Goal: Task Accomplishment & Management: Complete application form

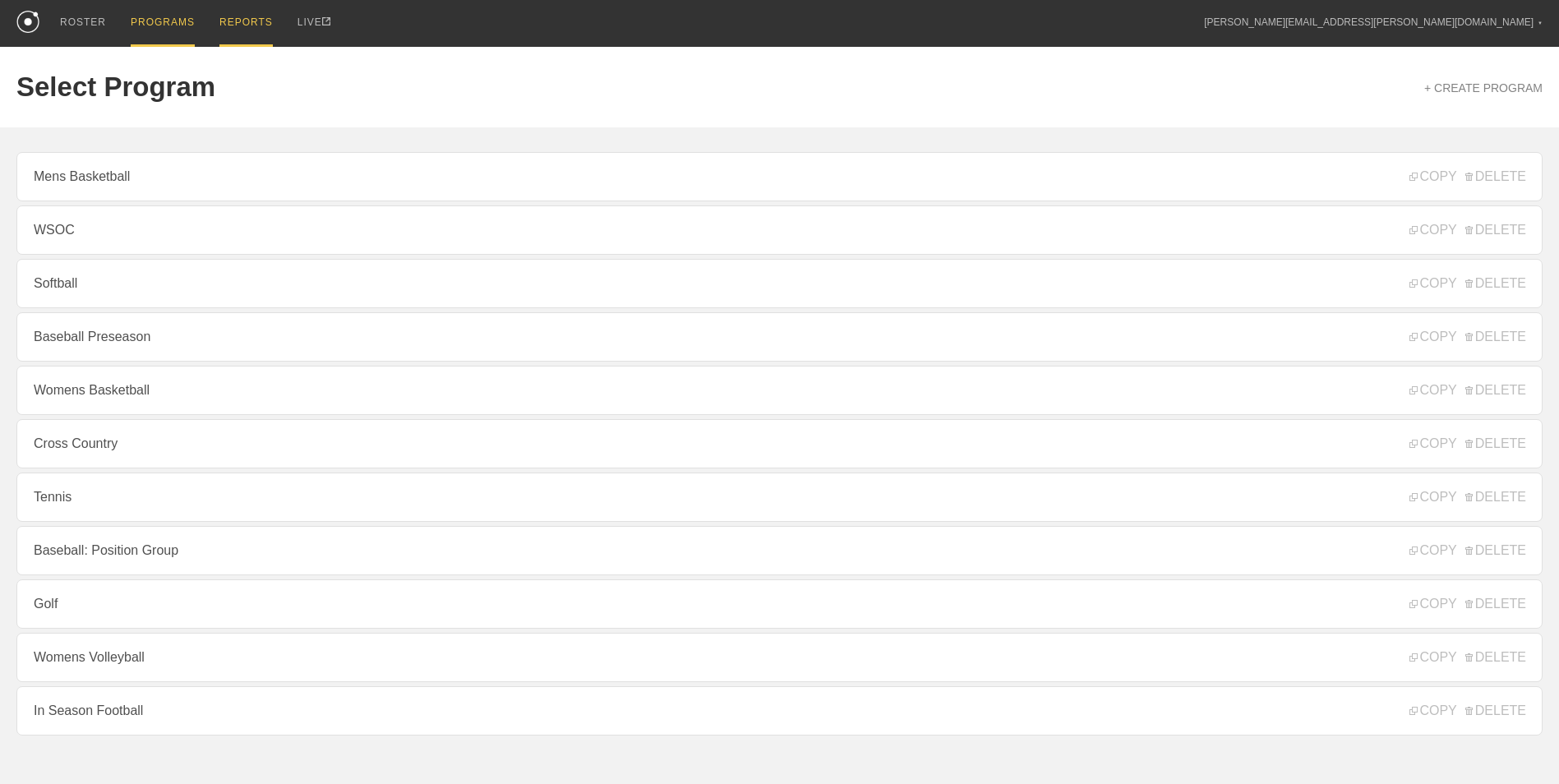
click at [225, 25] on div "REPORTS" at bounding box center [246, 23] width 54 height 47
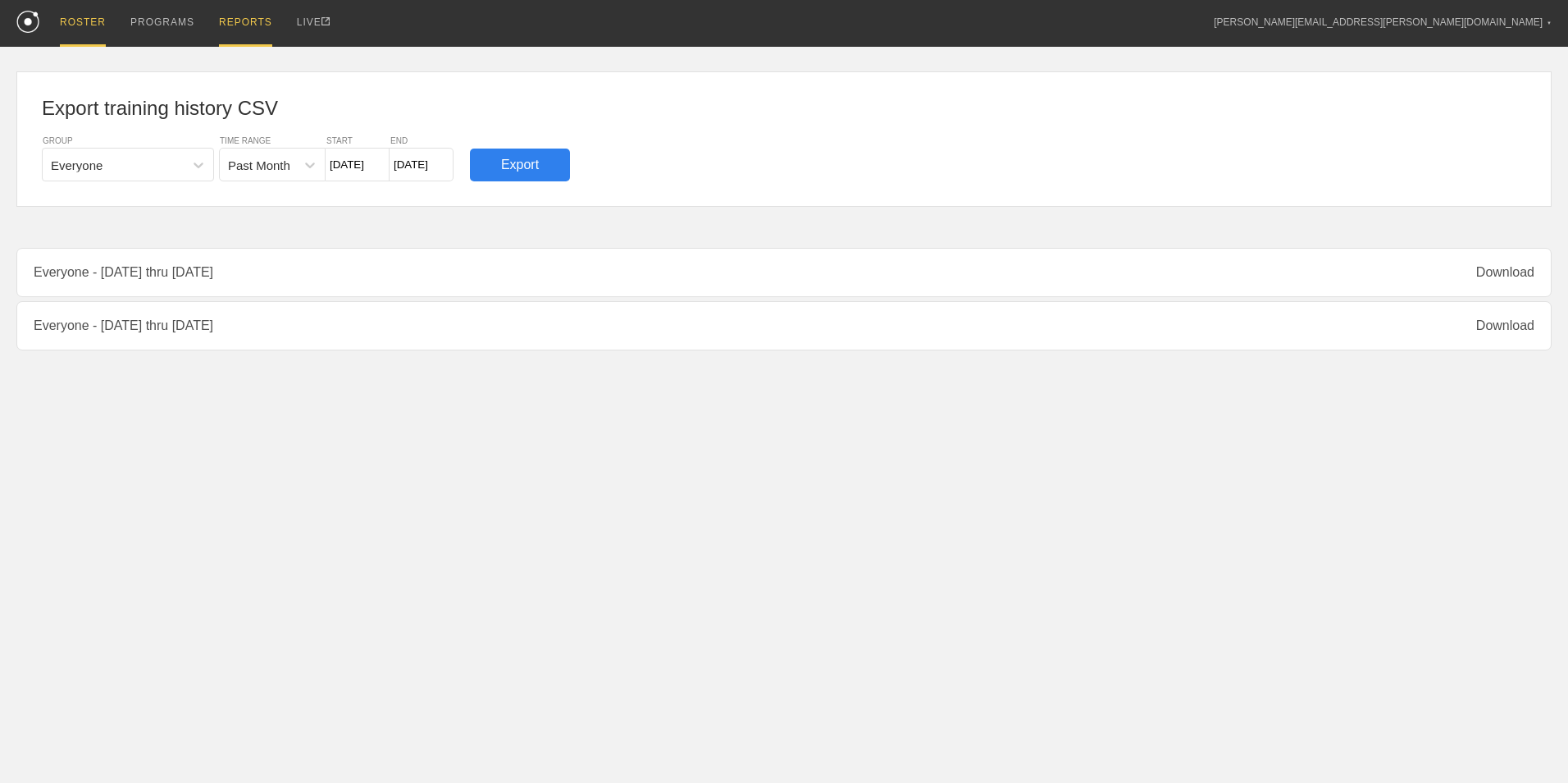
click at [96, 24] on div "ROSTER" at bounding box center [83, 23] width 46 height 47
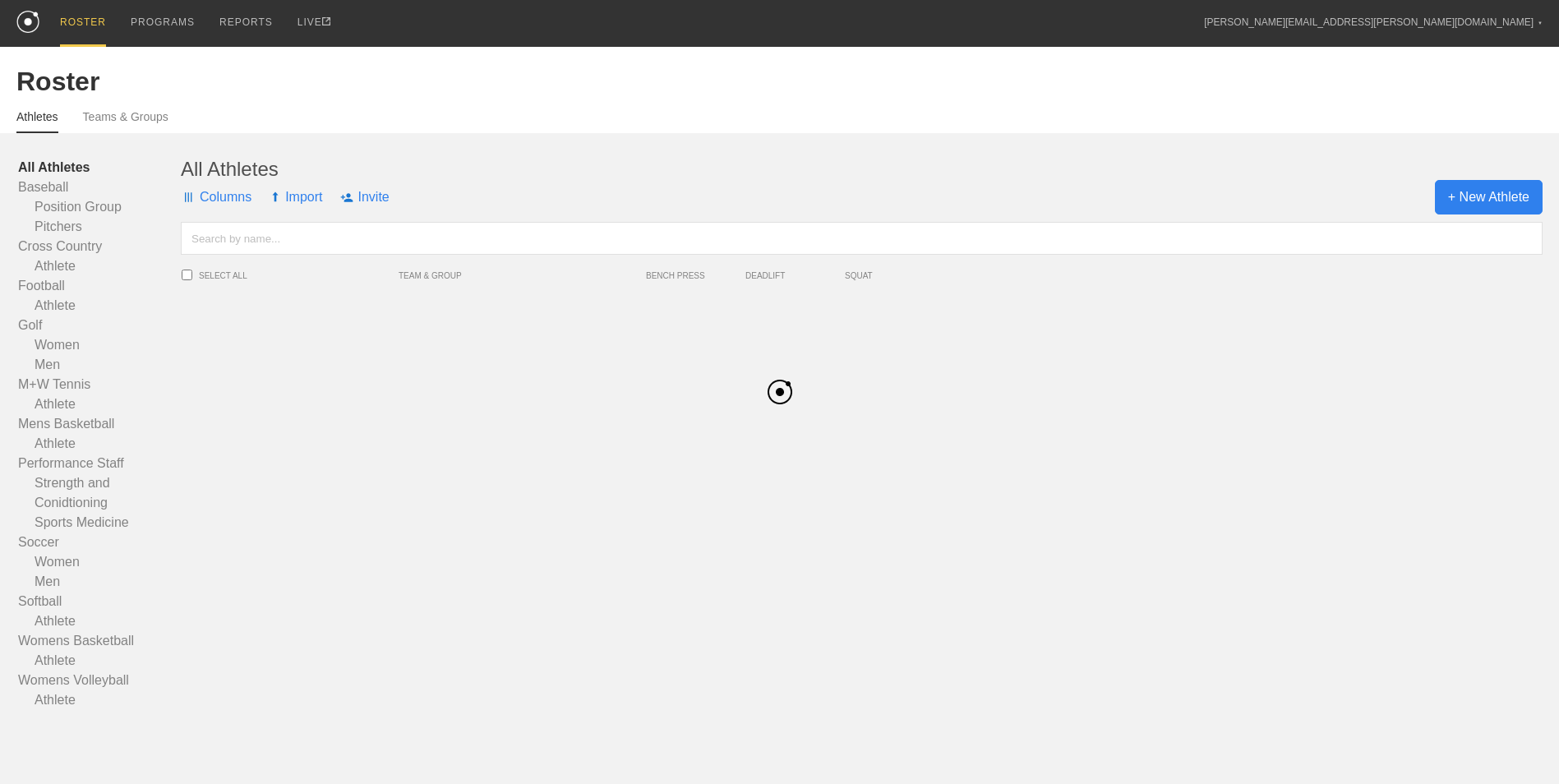
click at [1487, 199] on span "+ New Athlete" at bounding box center [1489, 197] width 107 height 35
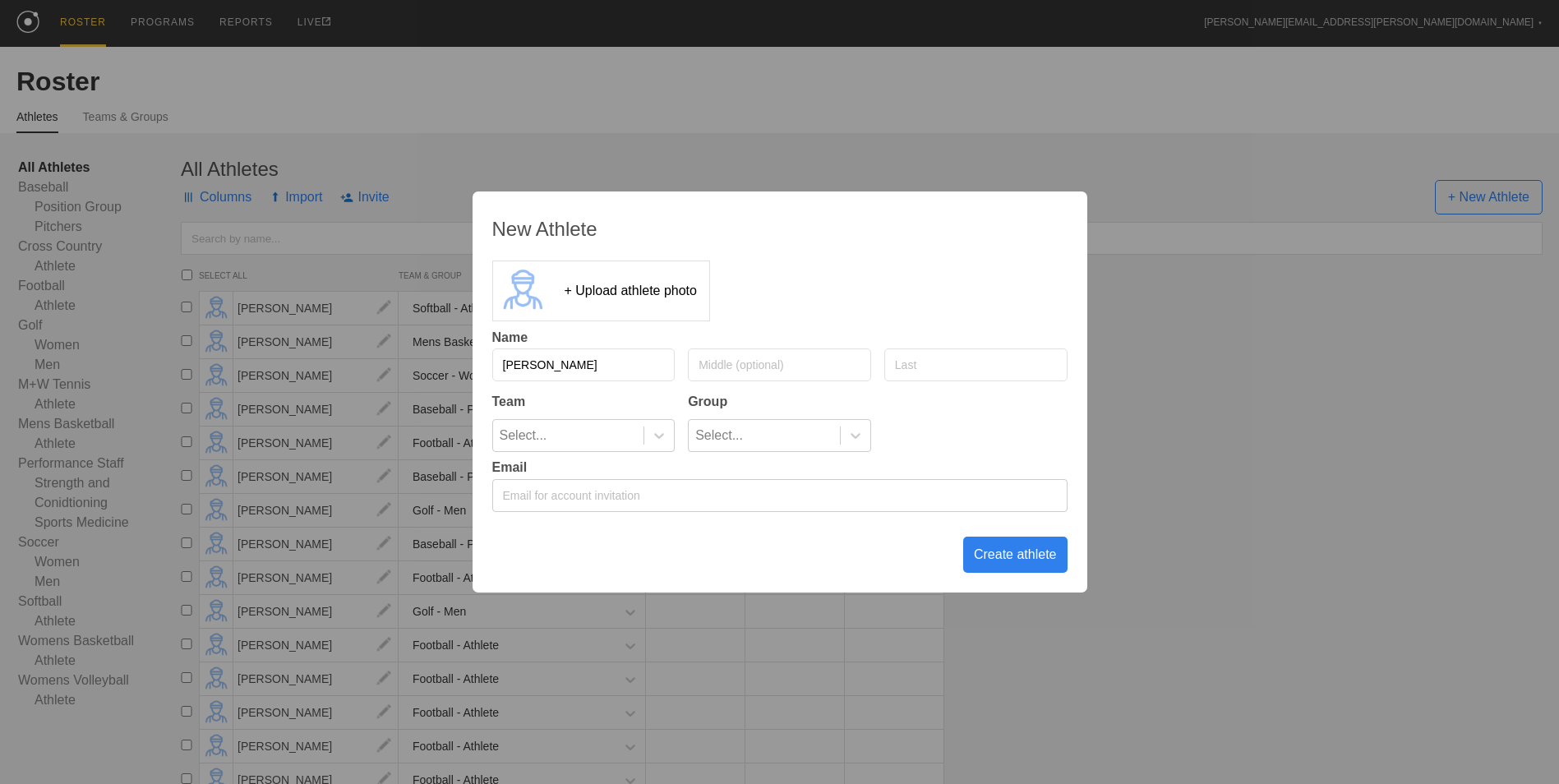
type input "[PERSON_NAME]"
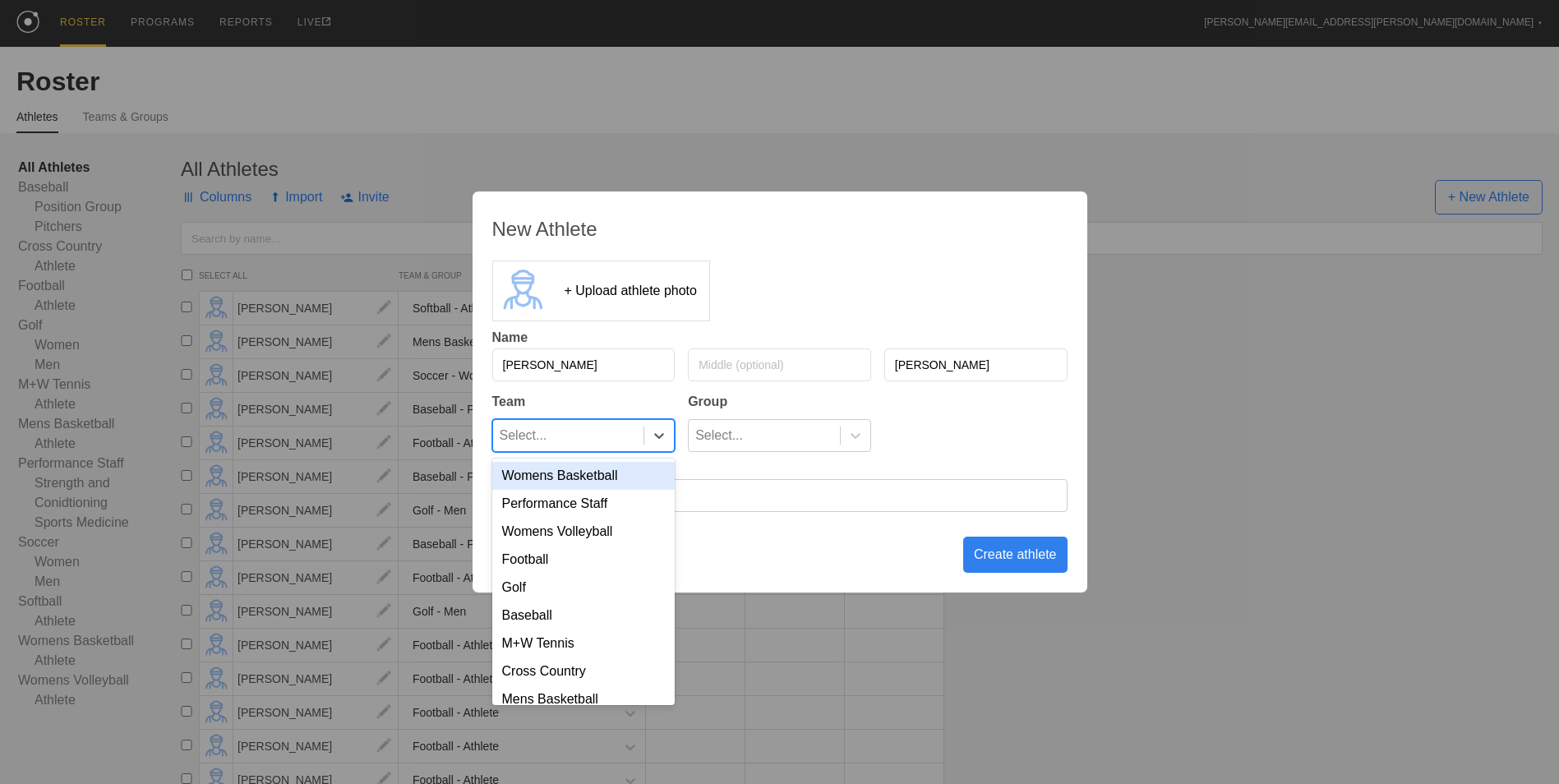
click at [595, 432] on div "Select..." at bounding box center [569, 435] width 151 height 32
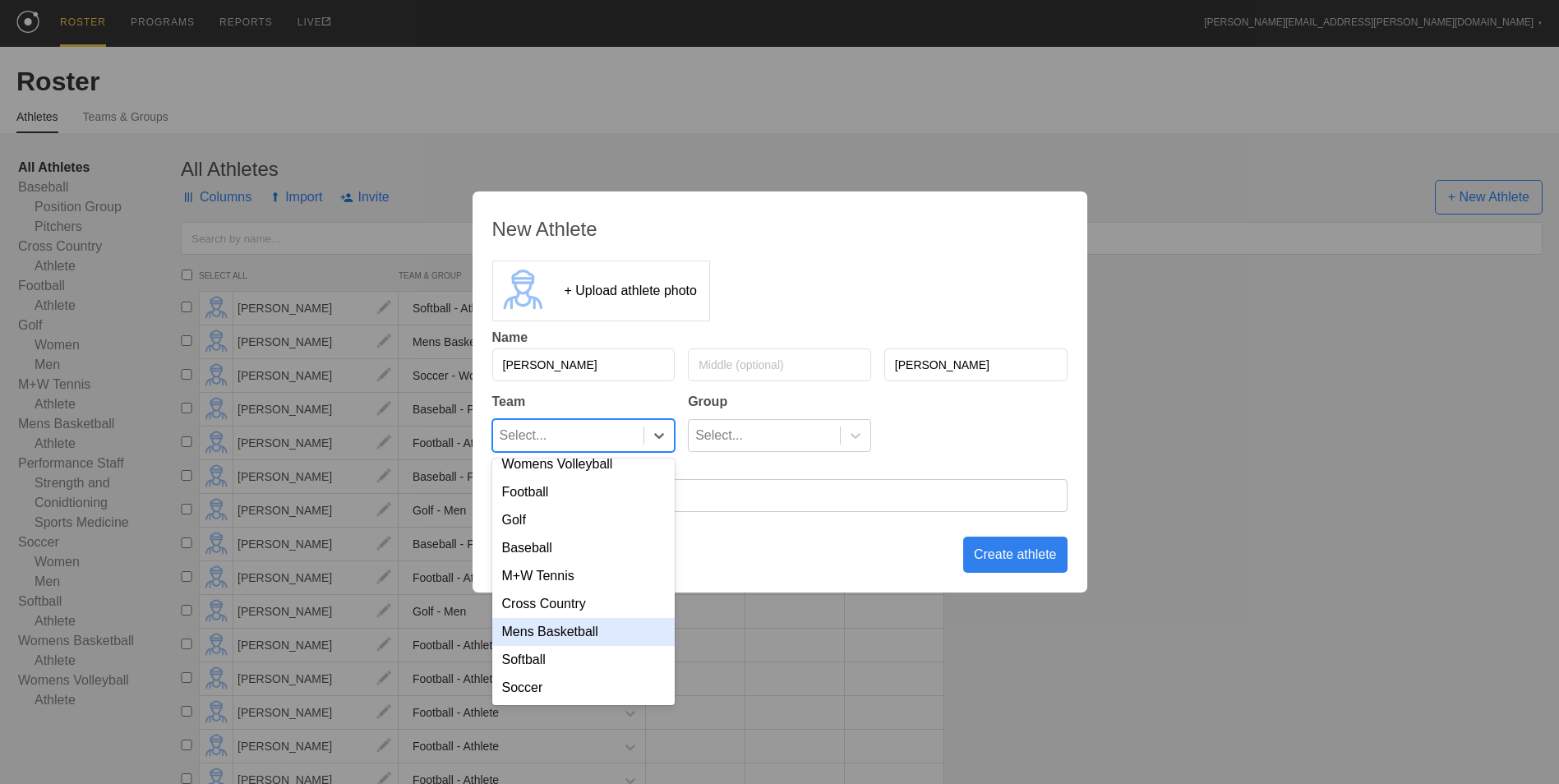
click at [599, 628] on div "Mens Basketball" at bounding box center [583, 632] width 183 height 28
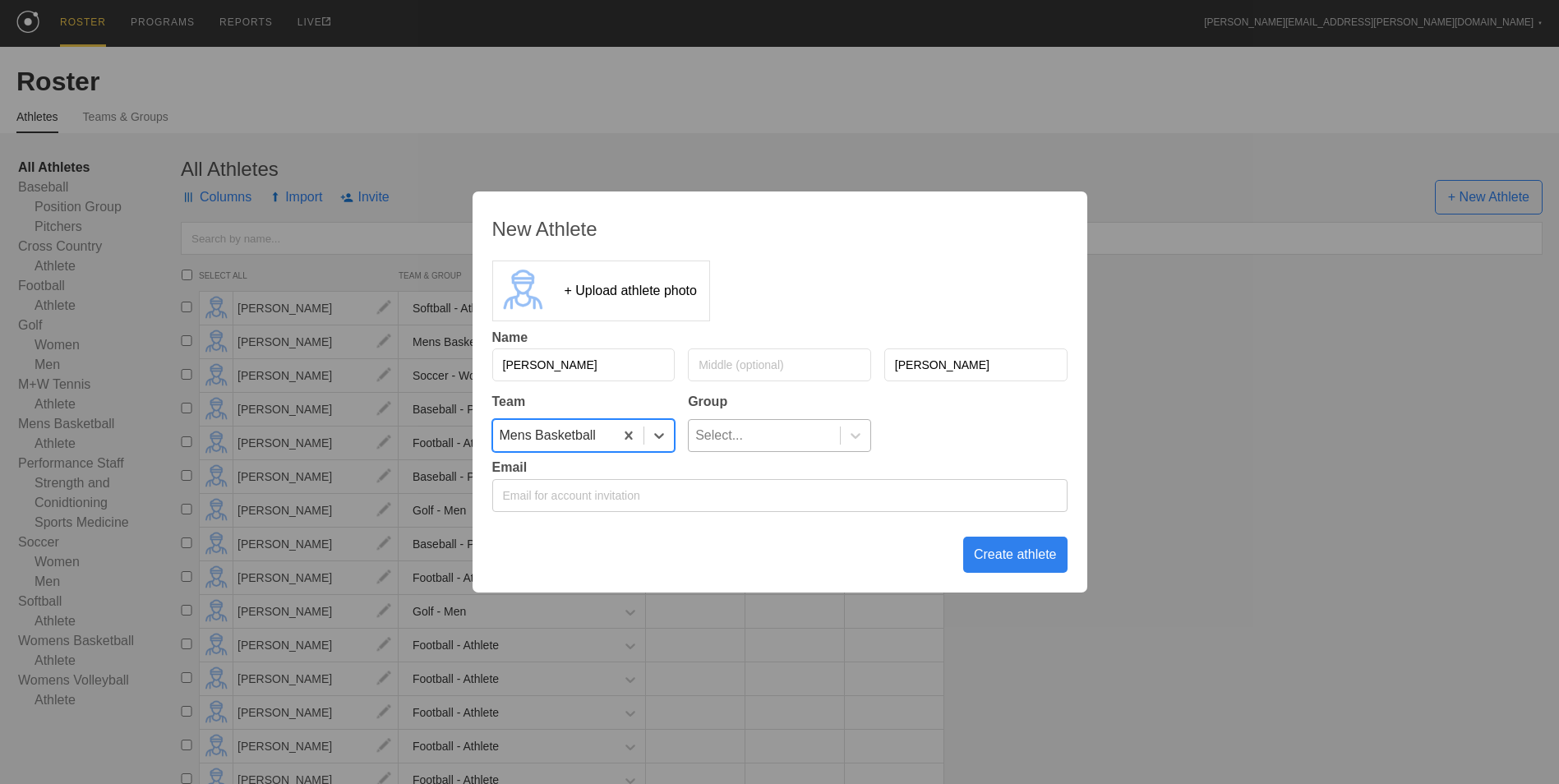
click at [772, 434] on div "Select..." at bounding box center [764, 435] width 151 height 32
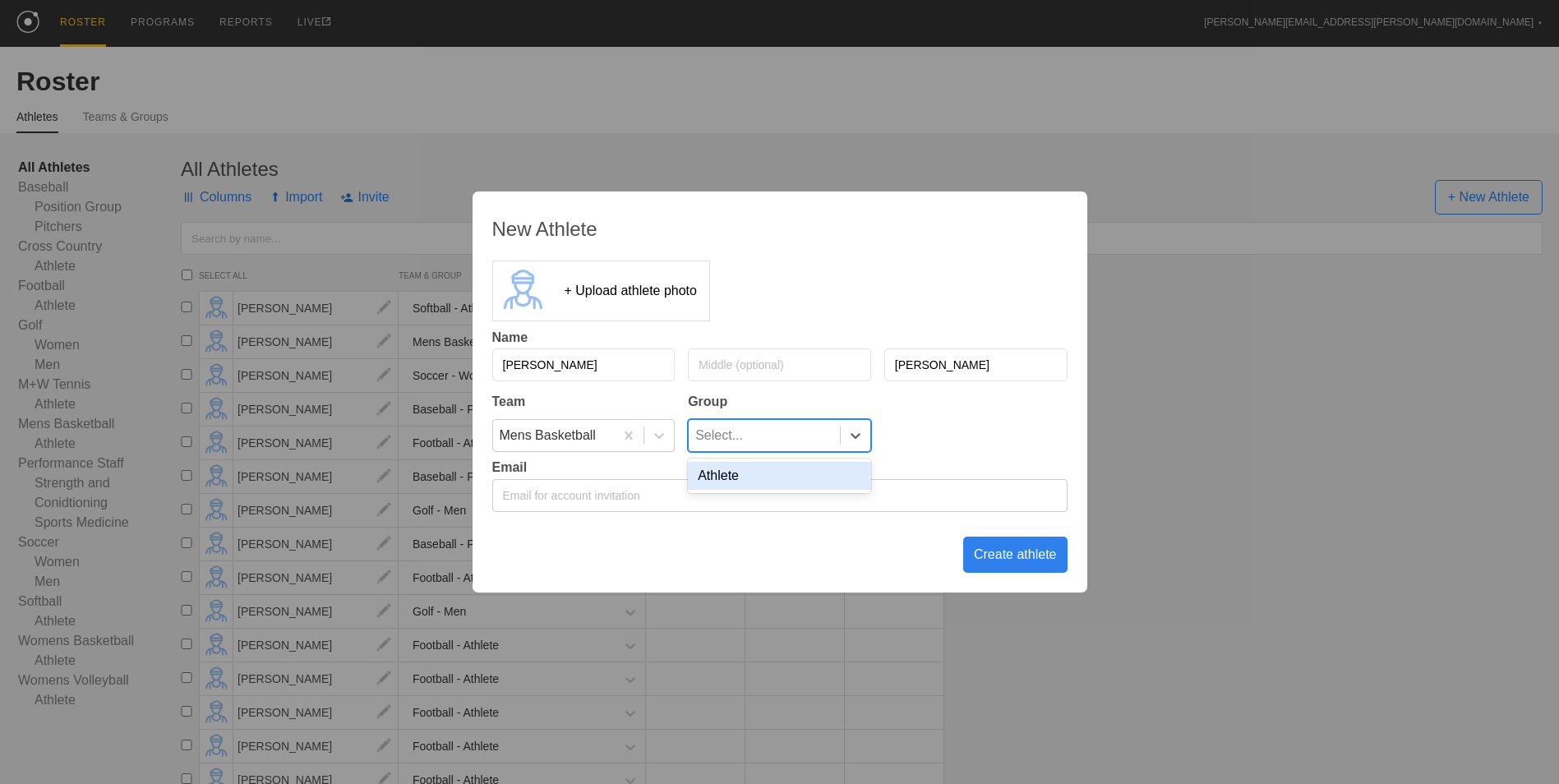
click at [779, 471] on div "Athlete" at bounding box center [779, 475] width 183 height 28
click at [1008, 555] on div "Create athlete" at bounding box center [1015, 555] width 105 height 36
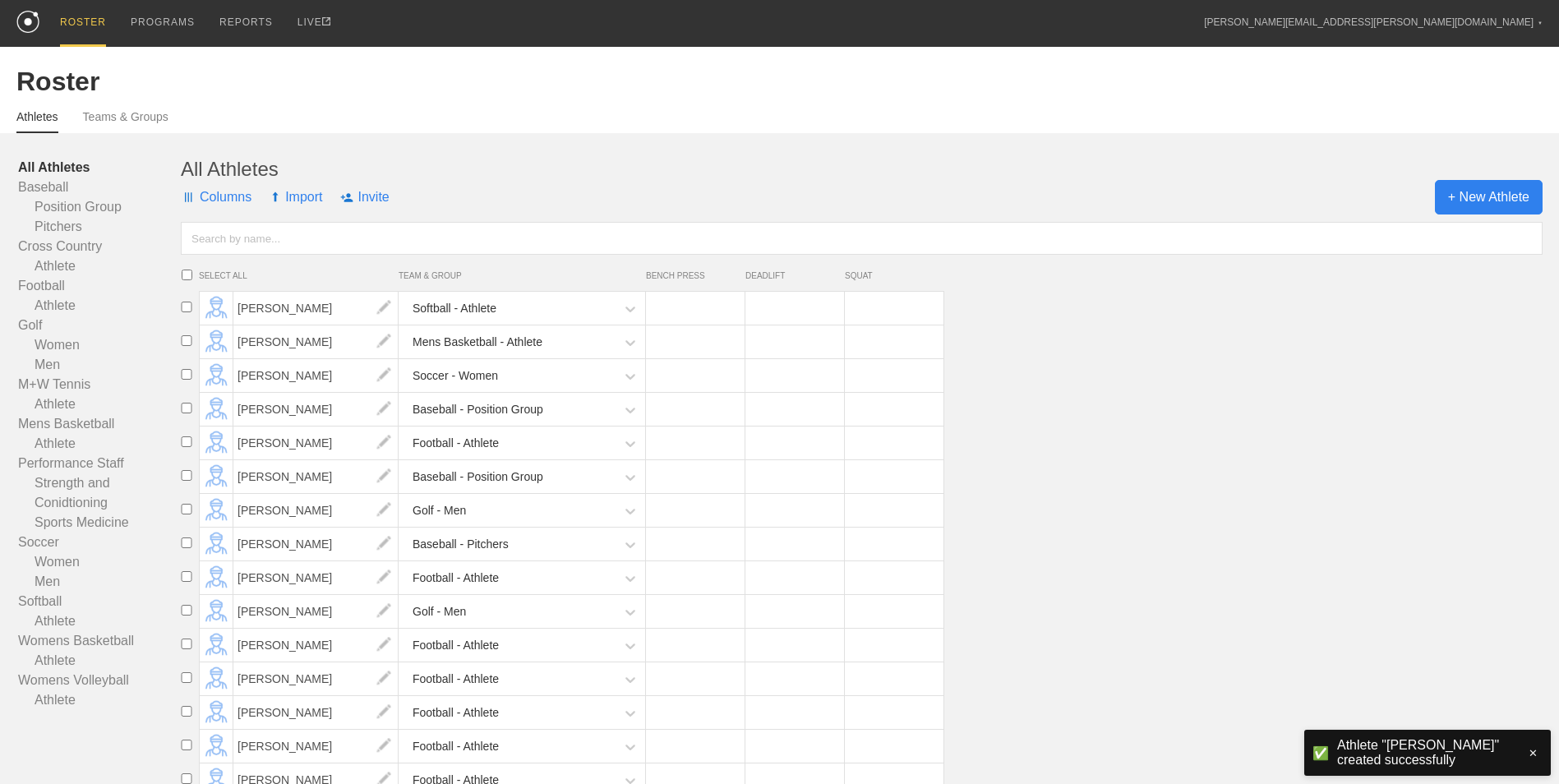
click at [1474, 198] on span "+ New Athlete" at bounding box center [1489, 197] width 107 height 35
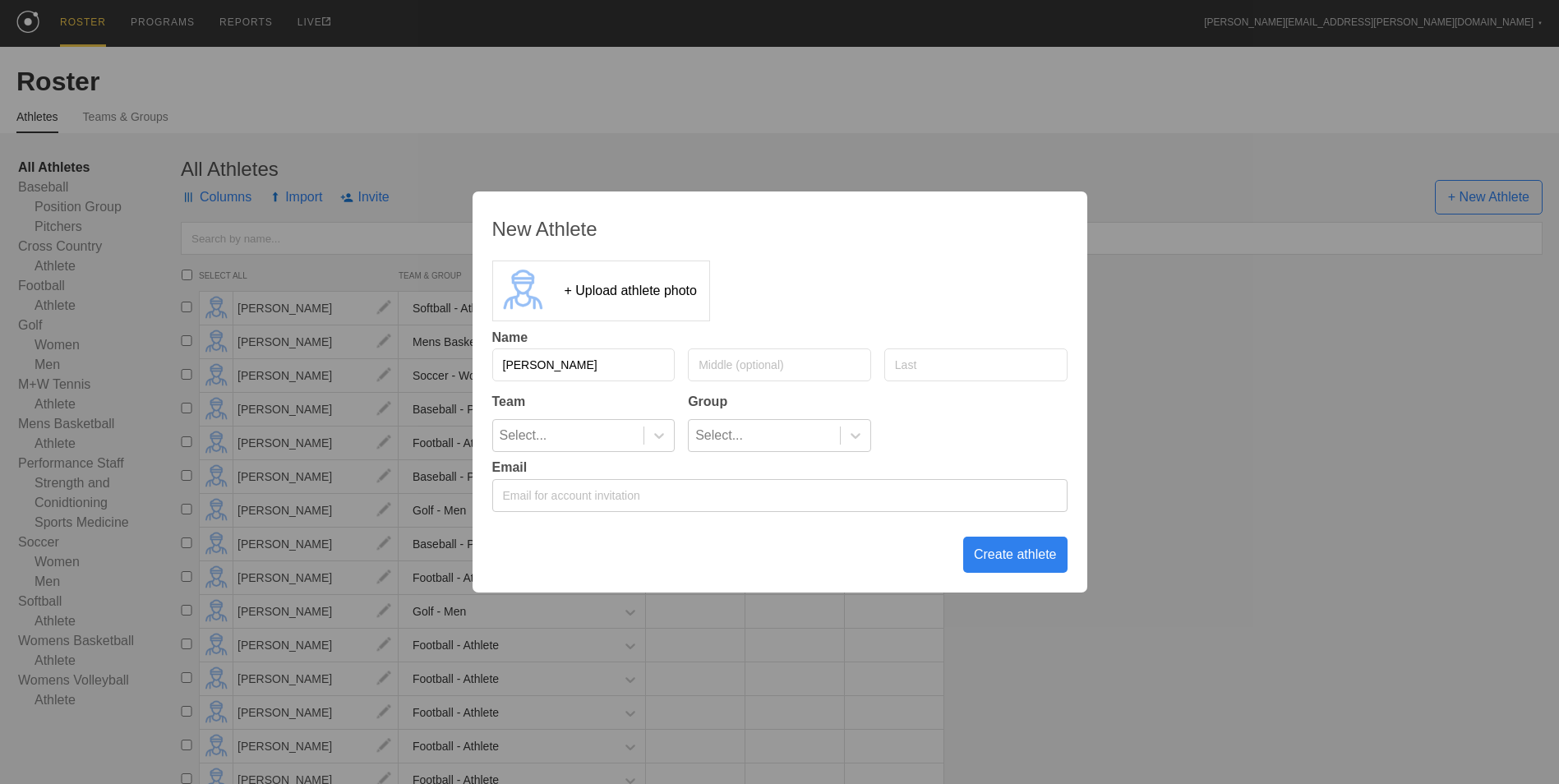
type input "[PERSON_NAME]"
click at [978, 360] on input "text" at bounding box center [975, 364] width 183 height 33
type input "[DEMOGRAPHIC_DATA]"
click at [668, 440] on div at bounding box center [659, 435] width 30 height 16
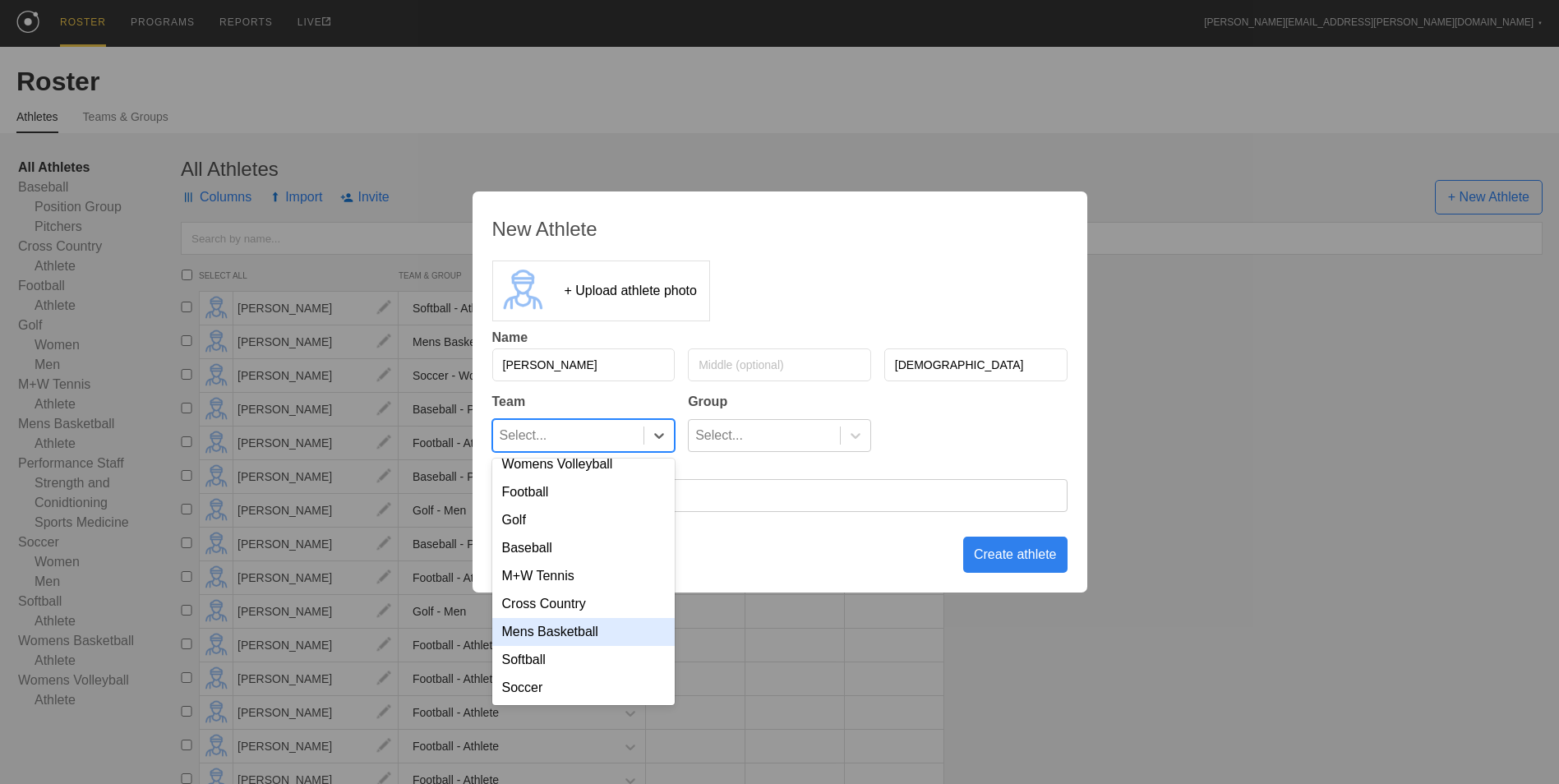
click at [561, 635] on div "Mens Basketball" at bounding box center [583, 632] width 183 height 28
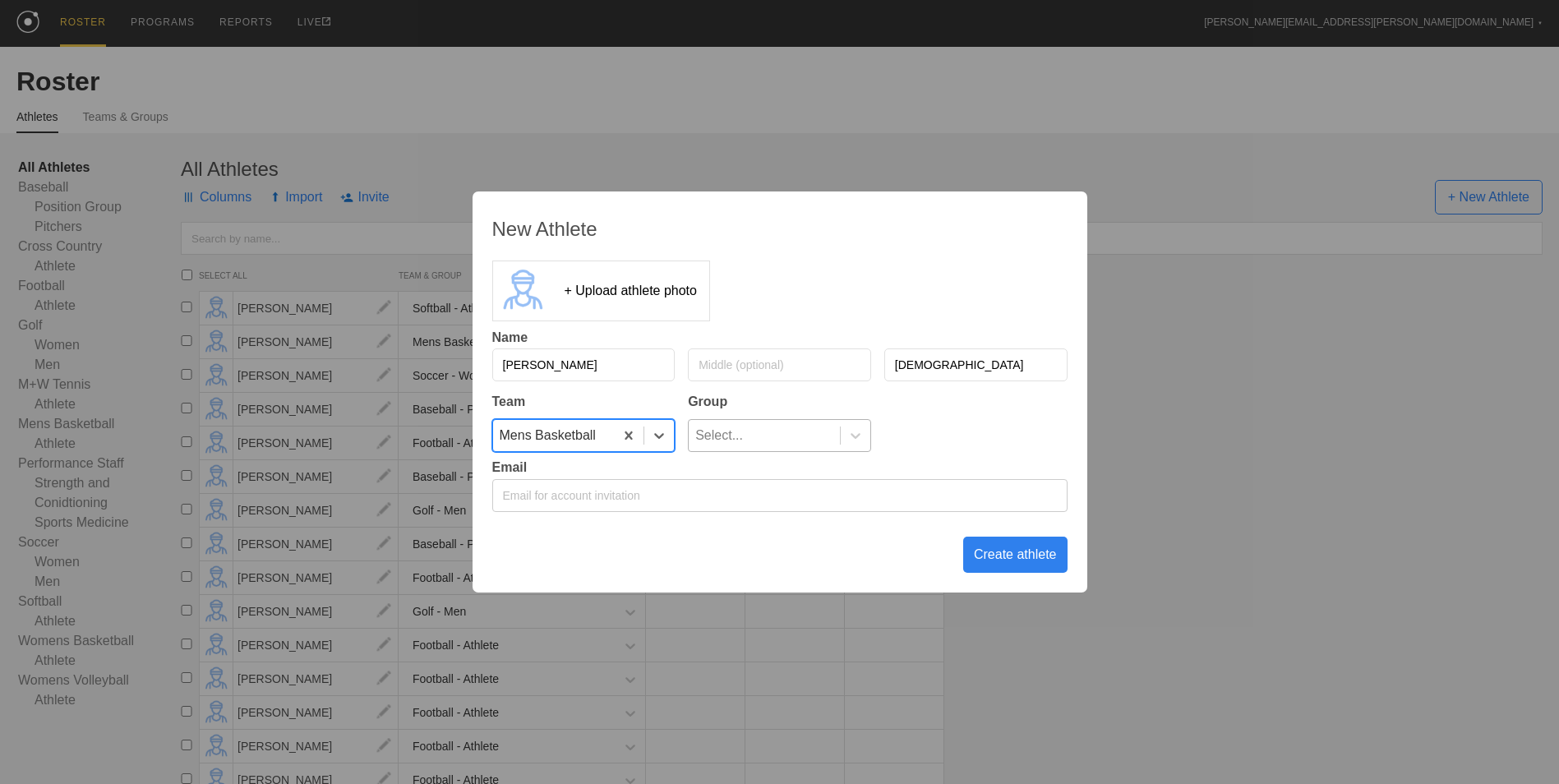
click at [743, 423] on div "Select..." at bounding box center [764, 435] width 151 height 32
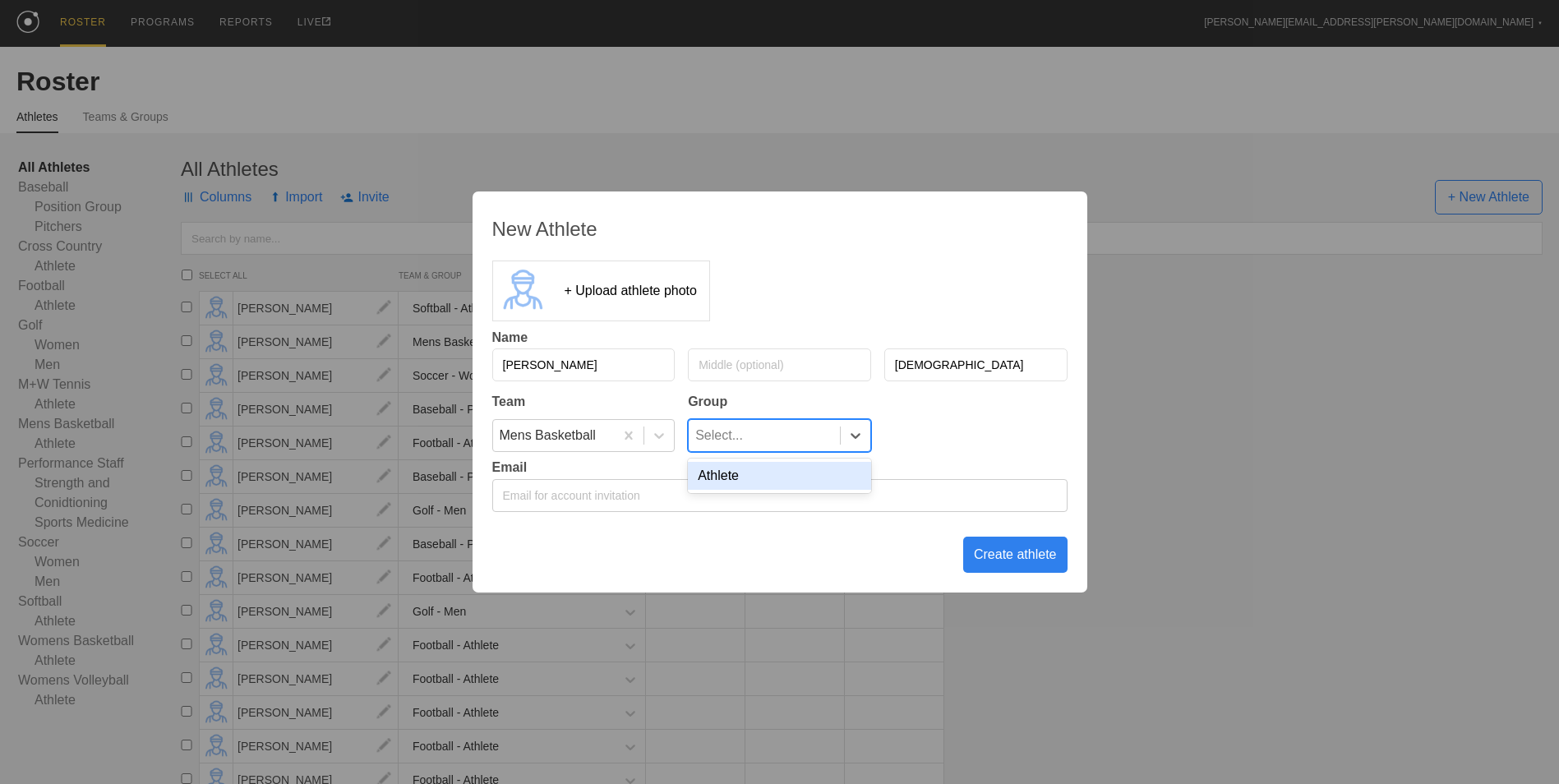
click at [751, 485] on div "Athlete" at bounding box center [779, 475] width 183 height 28
click at [1030, 555] on div "Create athlete" at bounding box center [1015, 555] width 105 height 36
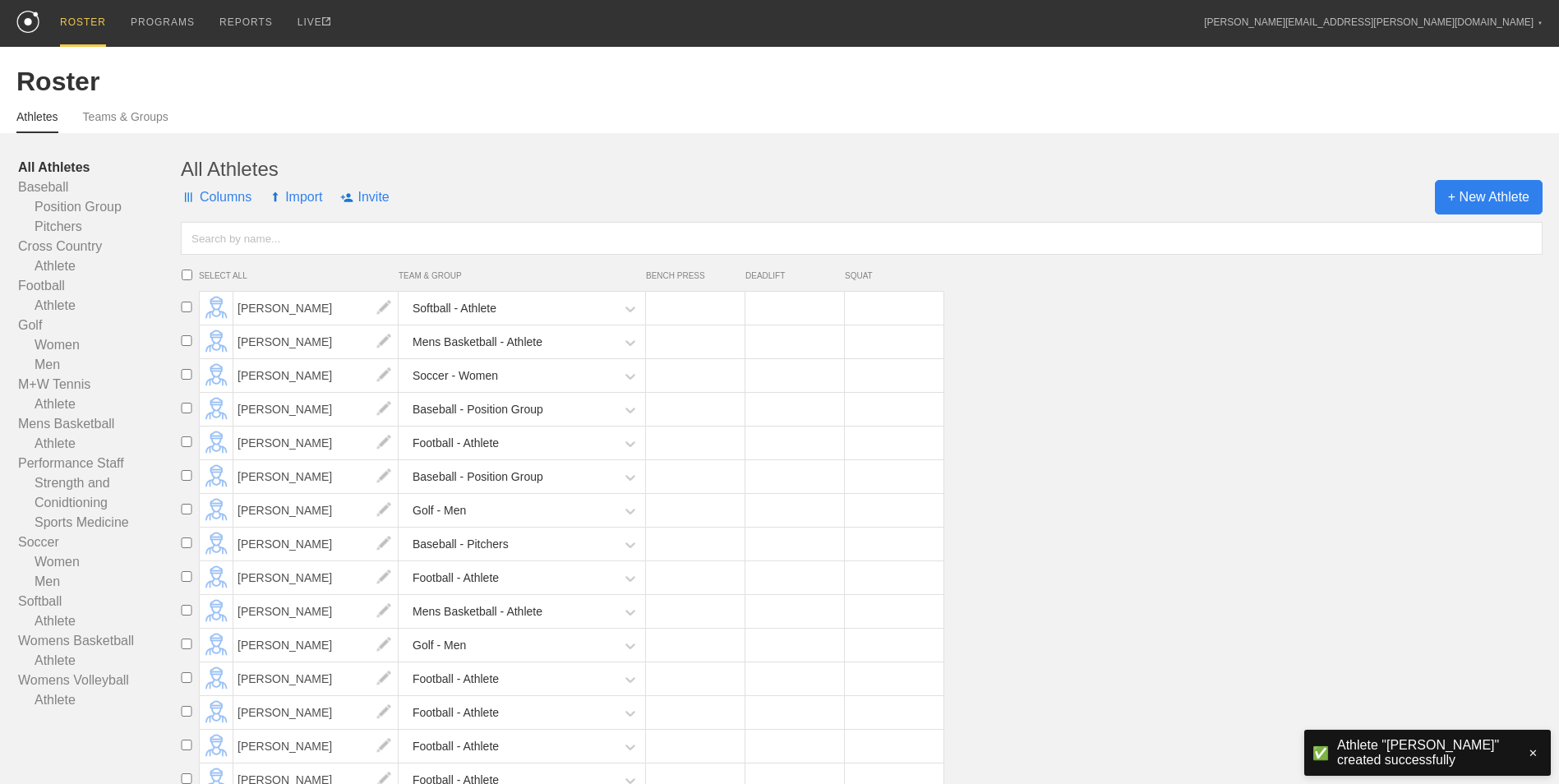
click at [1515, 196] on span "+ New Athlete" at bounding box center [1489, 197] width 107 height 35
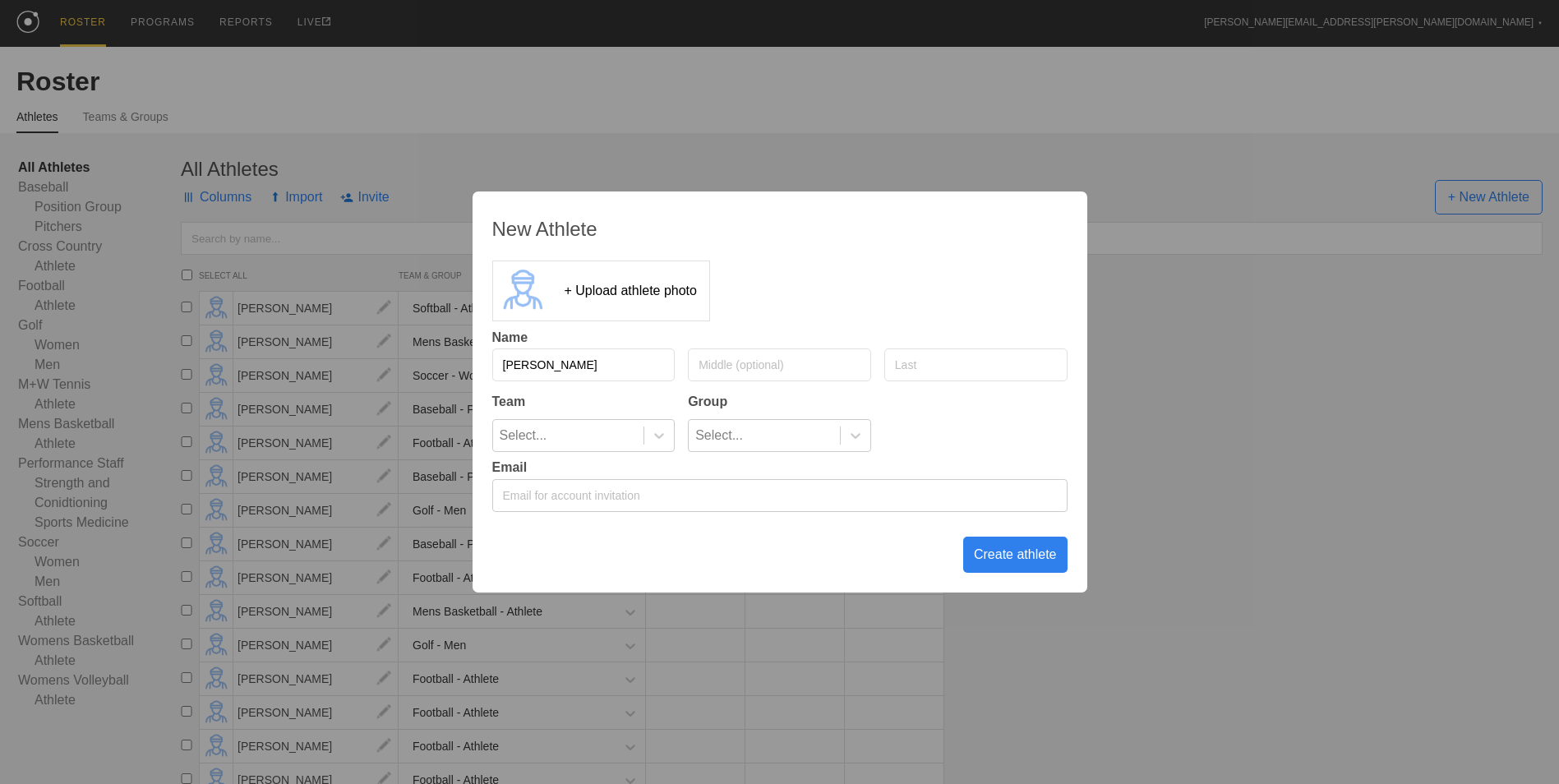
type input "[PERSON_NAME]"
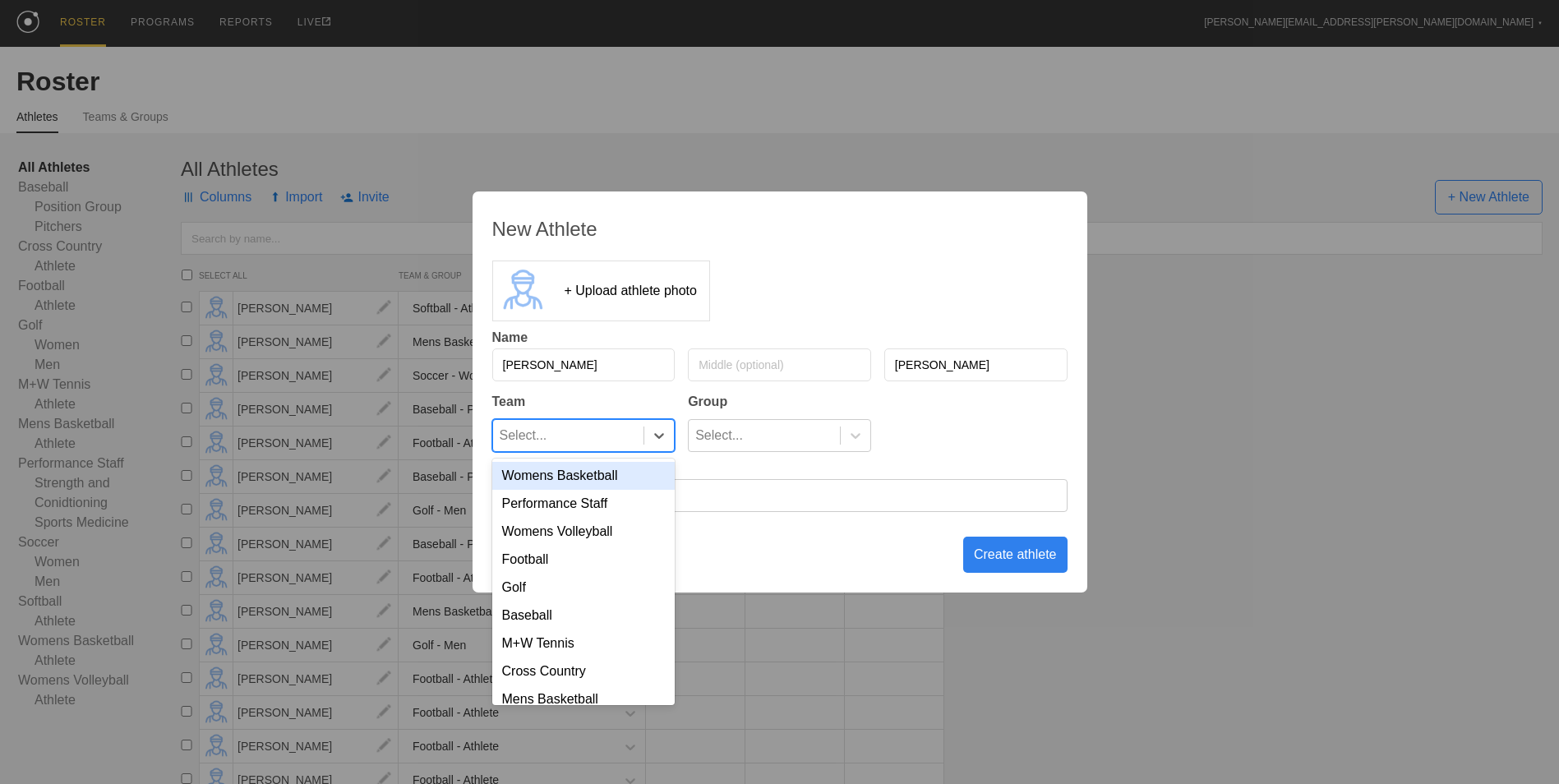
click at [566, 449] on div "Select..." at bounding box center [569, 435] width 151 height 32
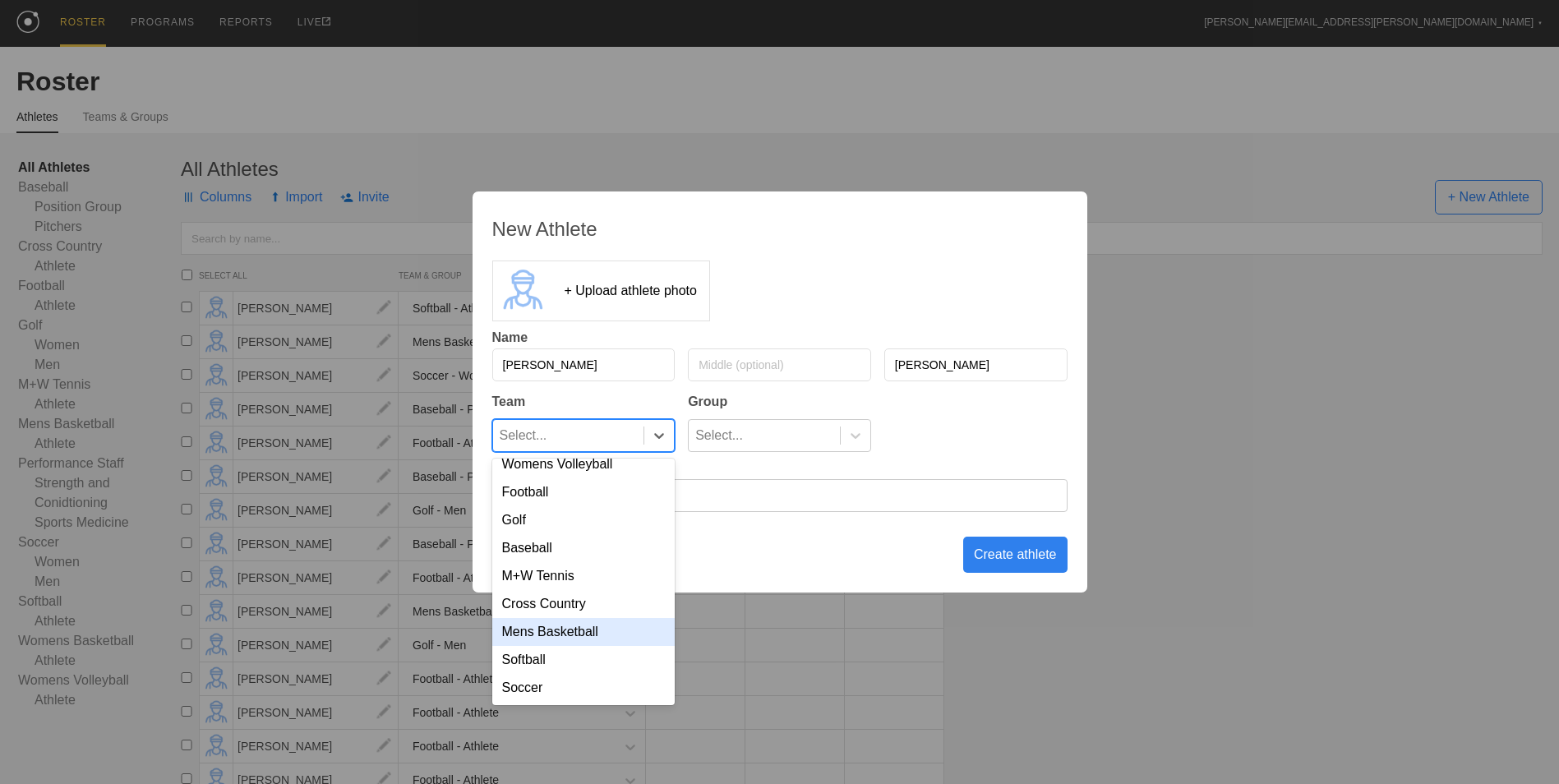
click at [561, 639] on div "Mens Basketball" at bounding box center [583, 632] width 183 height 28
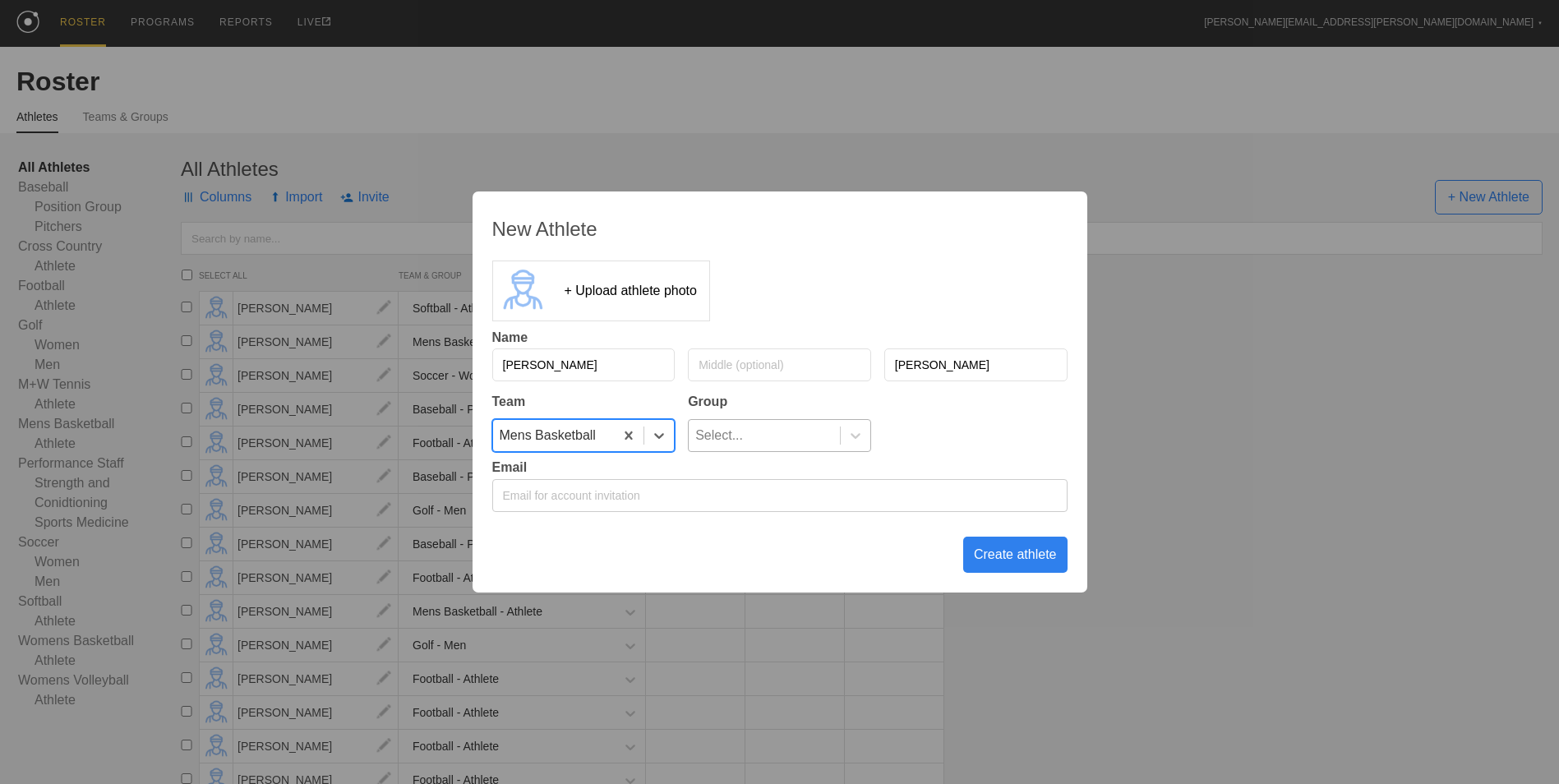
click at [739, 449] on div "Select..." at bounding box center [719, 435] width 48 height 32
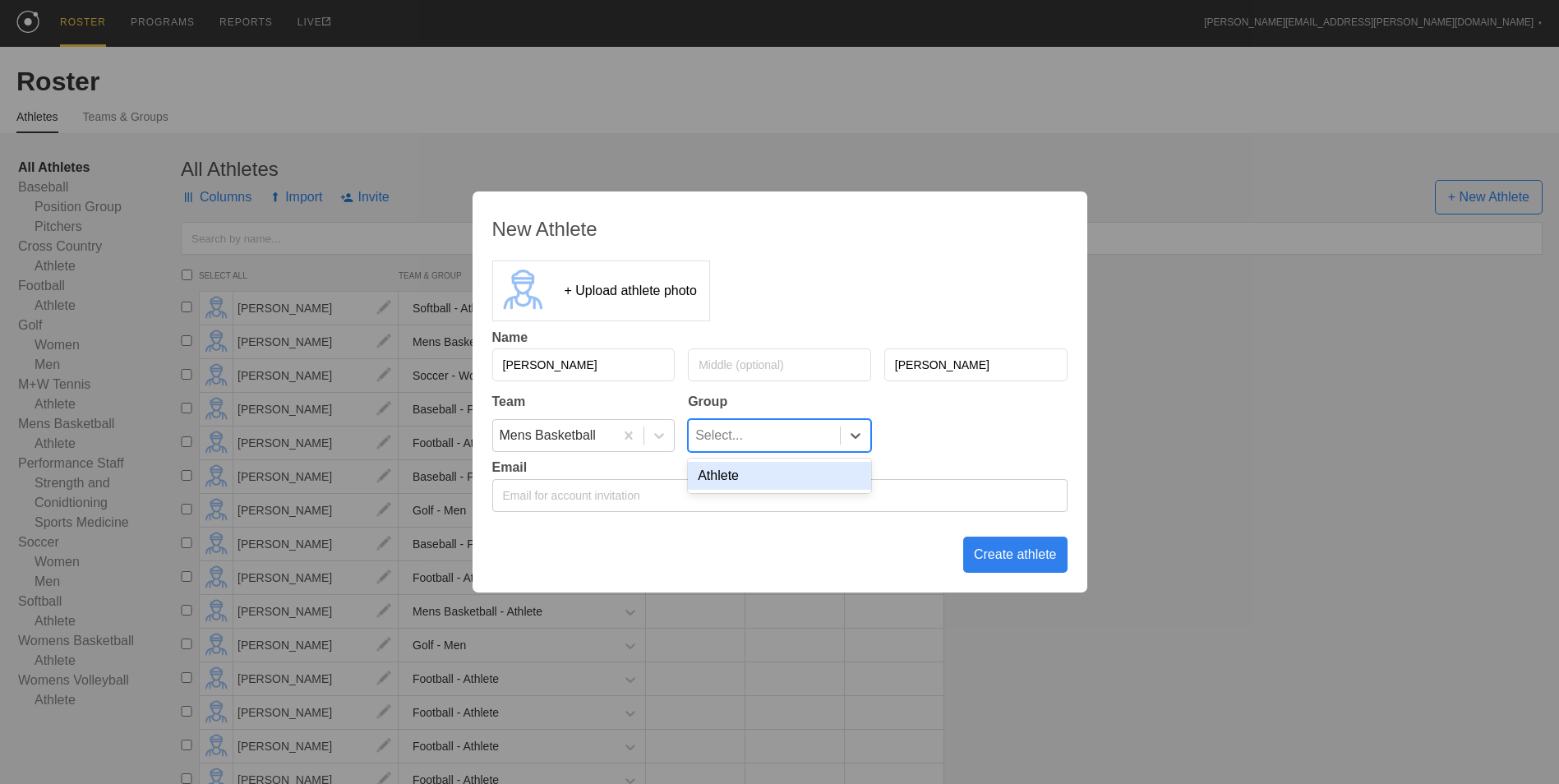
click at [744, 474] on div "Athlete" at bounding box center [779, 475] width 183 height 28
click at [1034, 549] on div "Create athlete" at bounding box center [1015, 555] width 105 height 36
